Goal: Task Accomplishment & Management: Contribute content

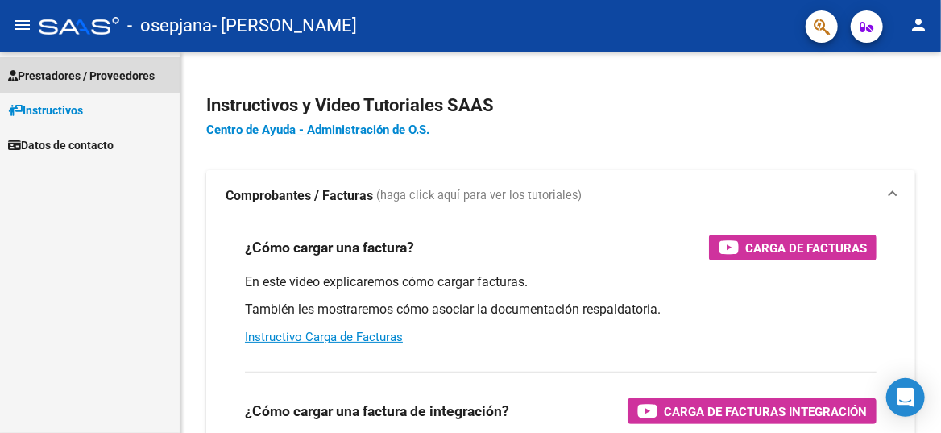
click at [68, 74] on span "Prestadores / Proveedores" at bounding box center [81, 76] width 147 height 18
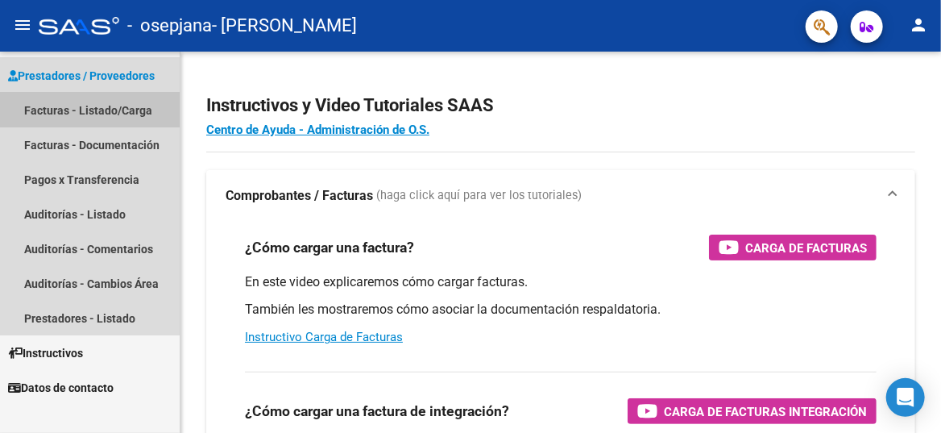
click at [77, 103] on link "Facturas - Listado/Carga" at bounding box center [90, 110] width 180 height 35
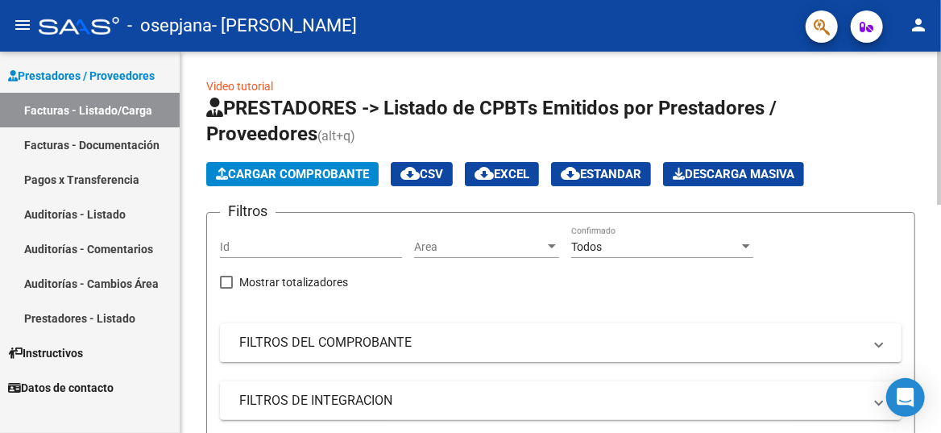
scroll to position [425, 0]
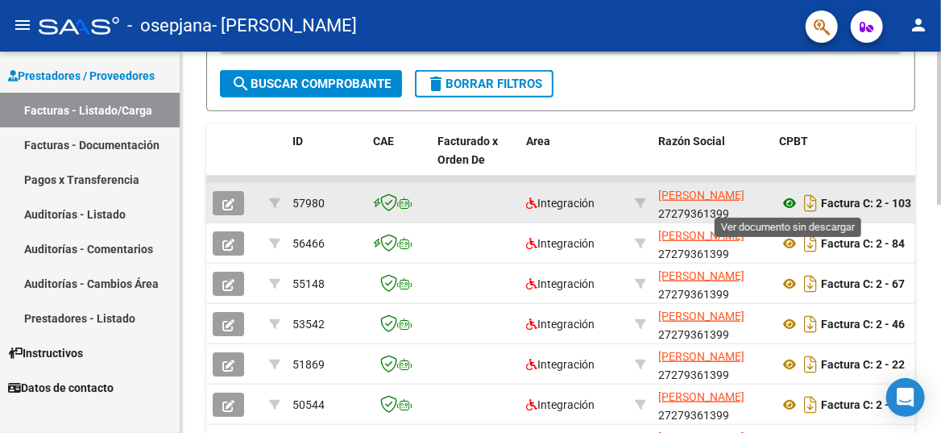
click at [787, 204] on icon at bounding box center [789, 202] width 21 height 19
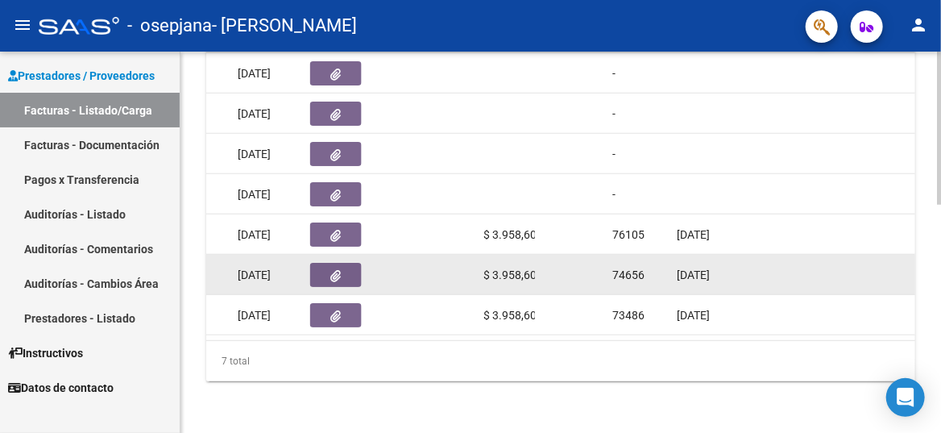
scroll to position [406, 0]
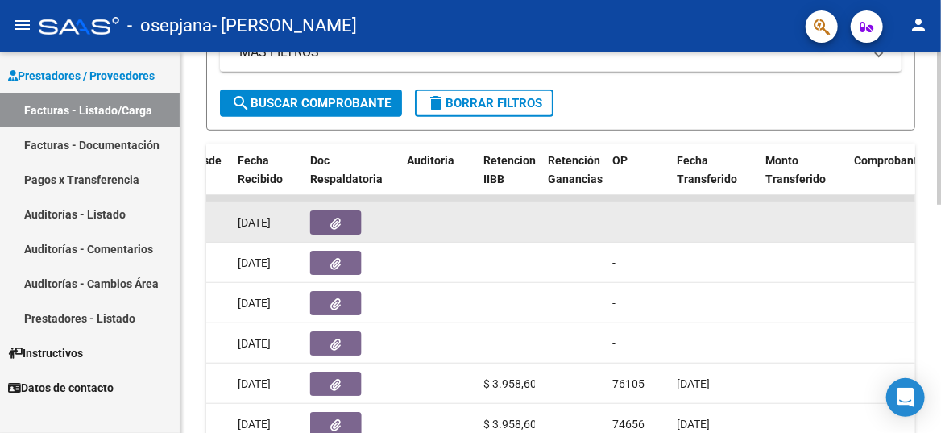
click at [348, 226] on button "button" at bounding box center [336, 222] width 52 height 24
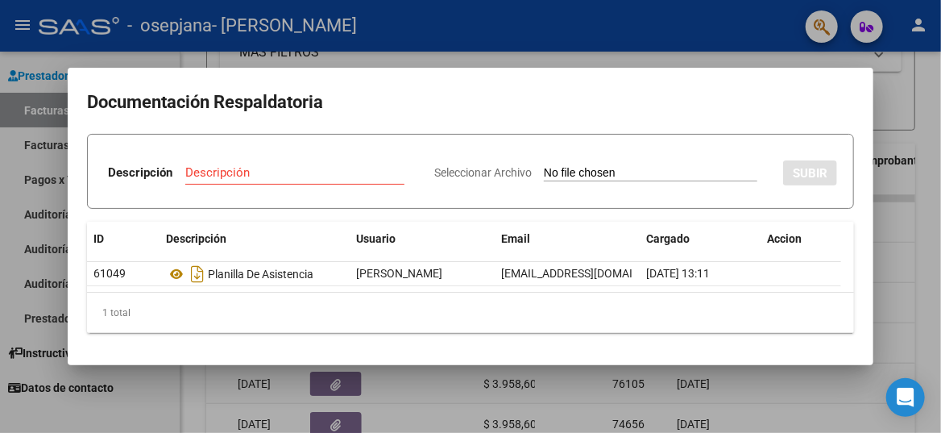
click at [417, 396] on div at bounding box center [470, 216] width 941 height 433
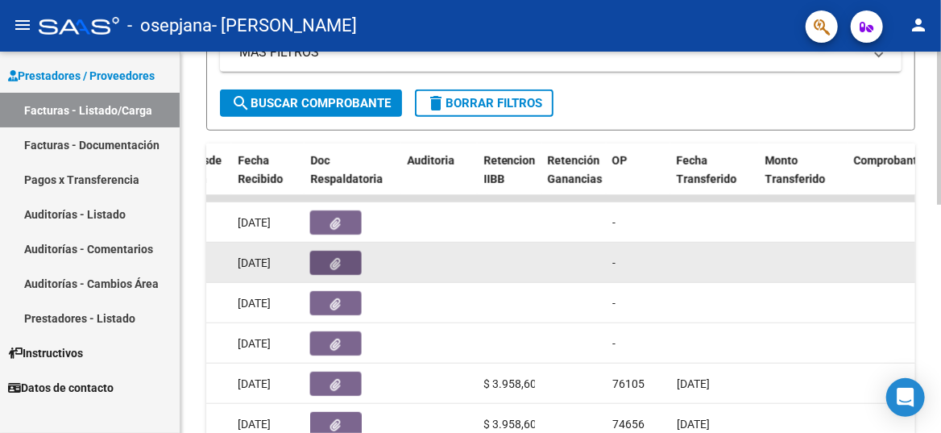
click at [350, 268] on button "button" at bounding box center [336, 263] width 52 height 24
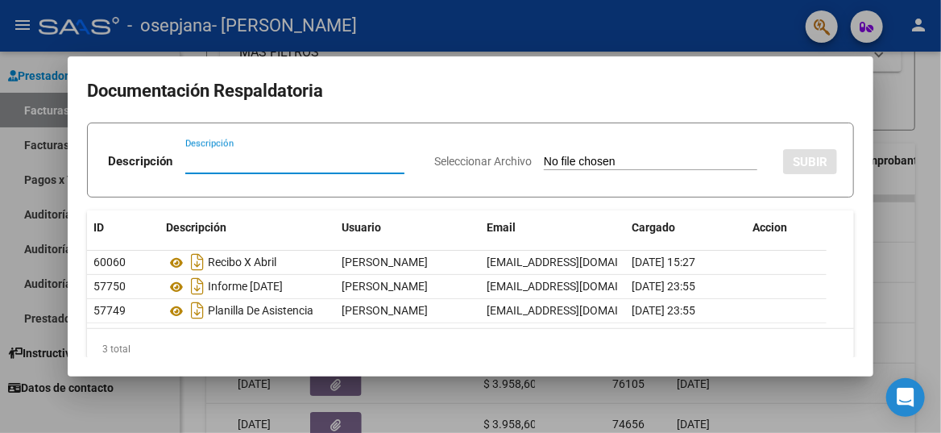
click at [398, 394] on div at bounding box center [470, 216] width 941 height 433
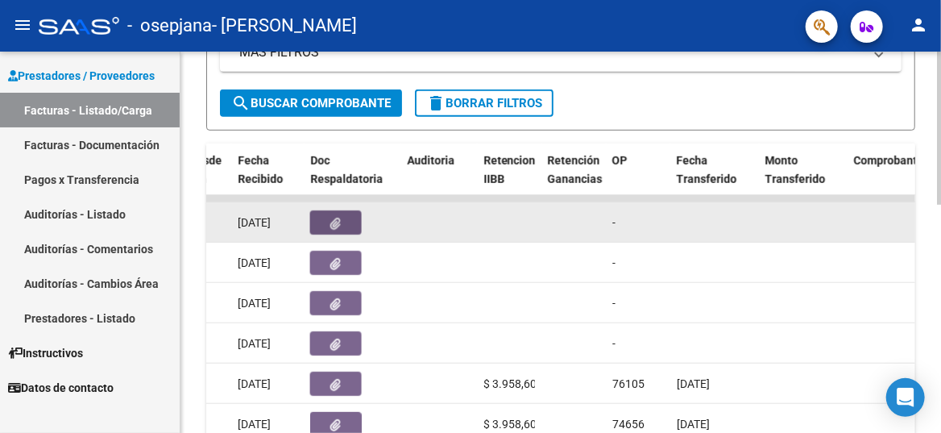
click at [335, 218] on icon "button" at bounding box center [336, 223] width 10 height 12
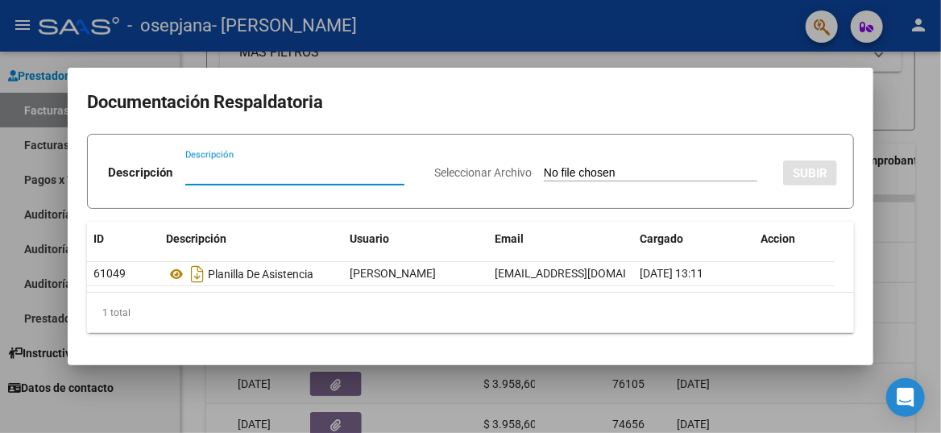
click at [323, 175] on input "Descripción" at bounding box center [294, 172] width 219 height 14
type input "Recibo X mayo"
click at [606, 166] on app-file-uploader "Seleccionar Archivo" at bounding box center [602, 172] width 336 height 14
click at [434, 172] on span "Seleccionar Archivo" at bounding box center [482, 172] width 97 height 13
click at [544, 172] on input "Seleccionar Archivo" at bounding box center [650, 173] width 213 height 15
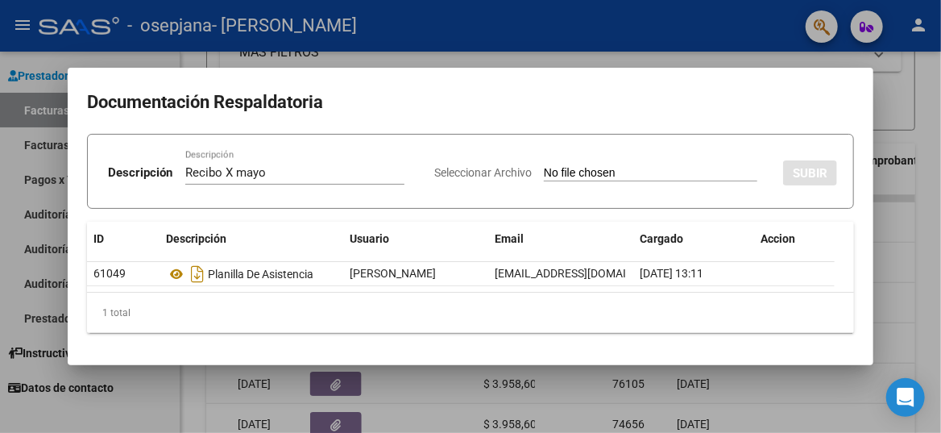
type input "C:\fakepath\OSEPJANA 67.pdf"
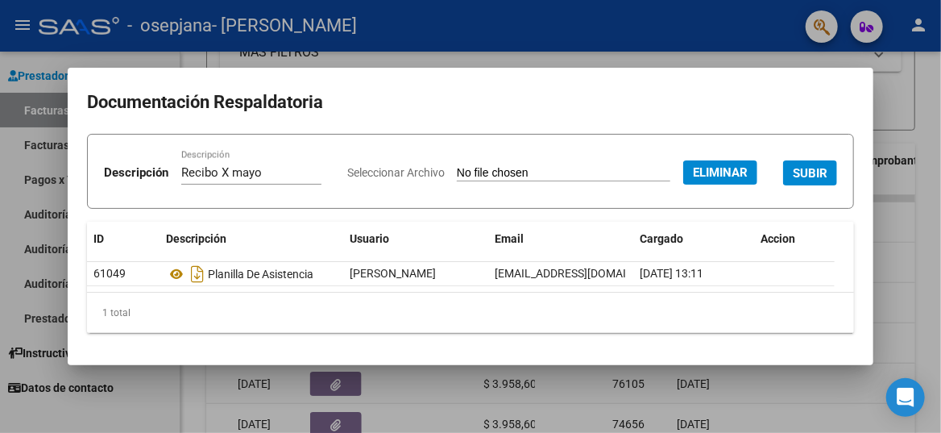
click at [793, 180] on span "SUBIR" at bounding box center [810, 173] width 35 height 14
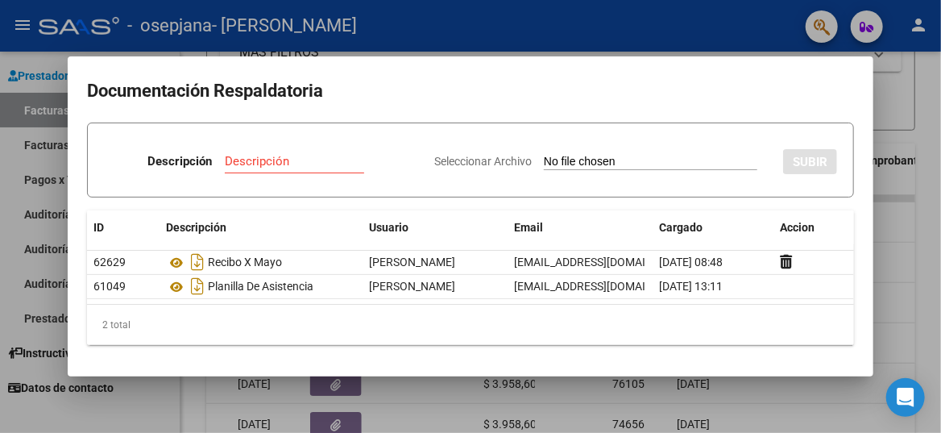
click at [909, 247] on div at bounding box center [470, 216] width 941 height 433
